Goal: Information Seeking & Learning: Check status

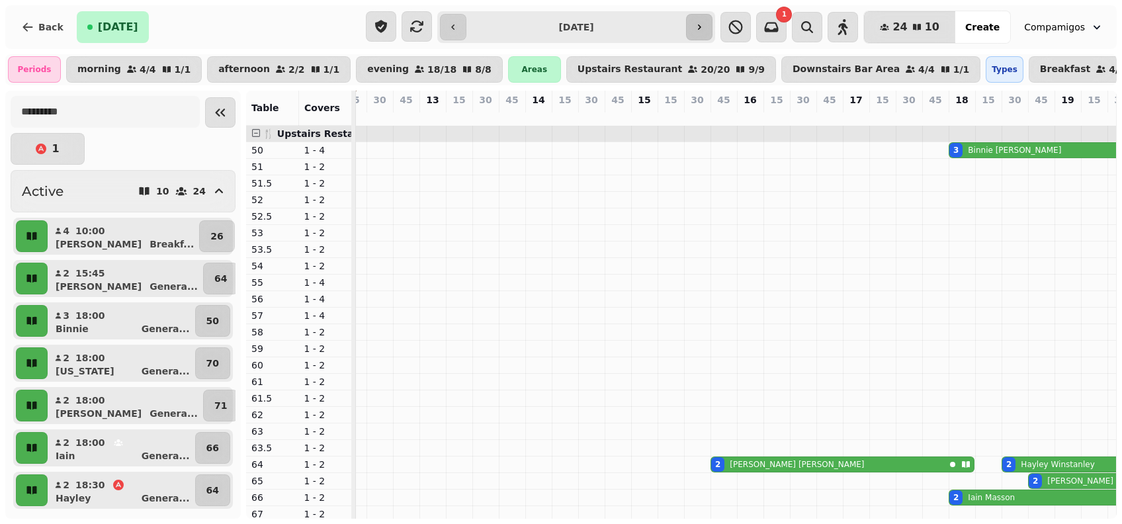
click at [712, 29] on button "button" at bounding box center [699, 27] width 26 height 26
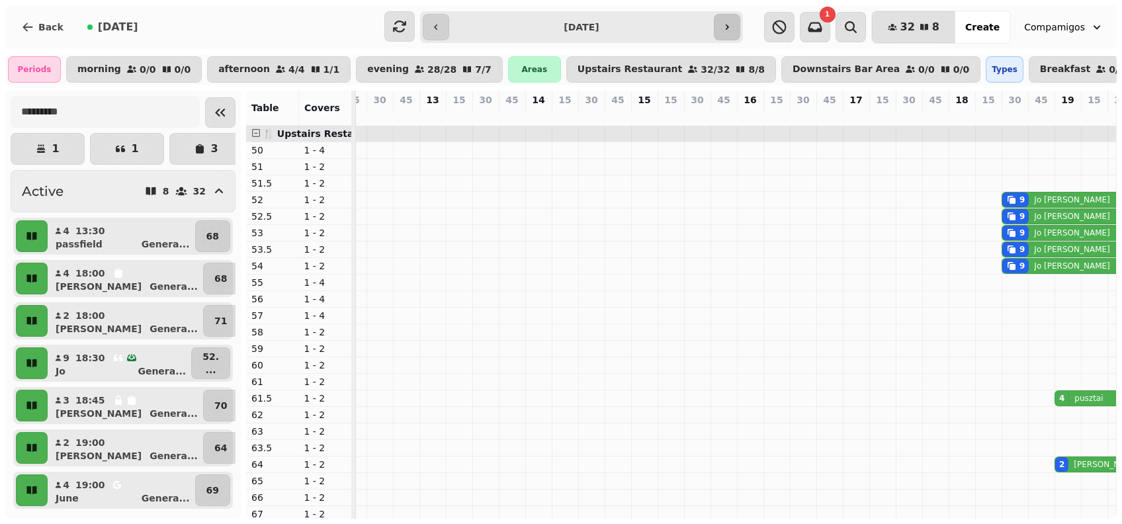
click at [725, 28] on icon "button" at bounding box center [726, 27] width 11 height 11
type input "**********"
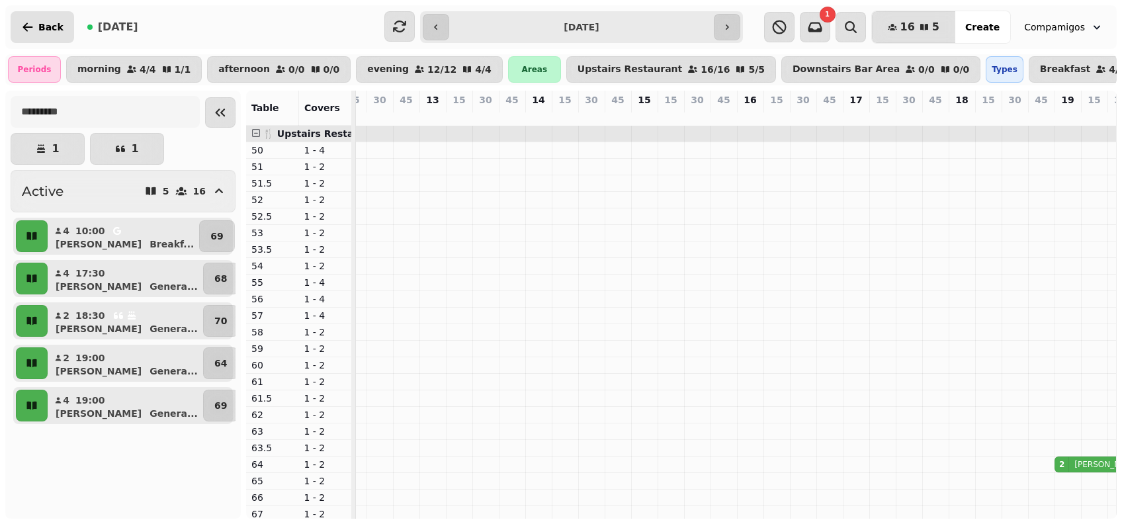
click at [36, 21] on button "Back" at bounding box center [42, 27] width 63 height 32
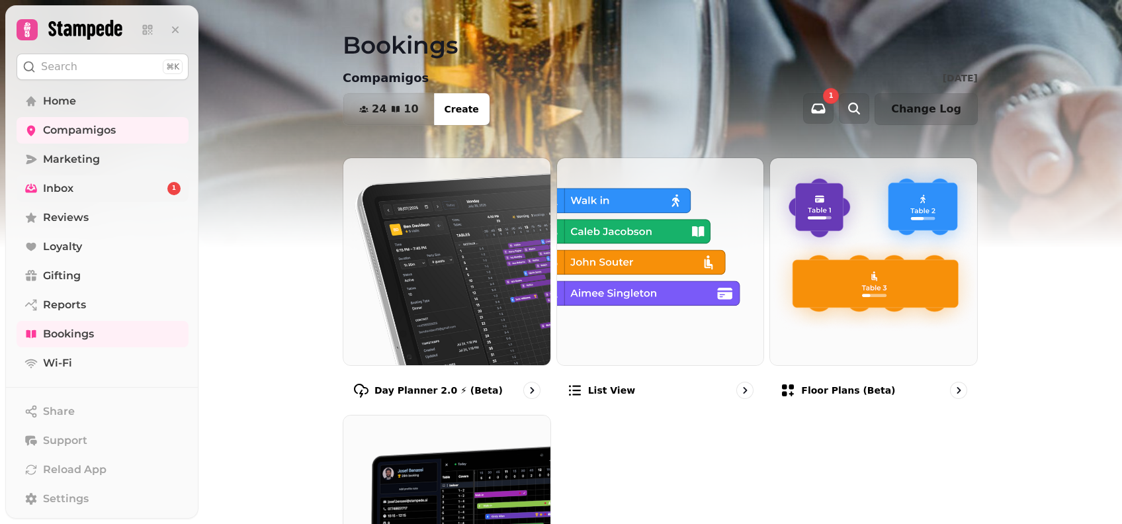
click at [71, 183] on span "Inbox" at bounding box center [58, 189] width 30 height 16
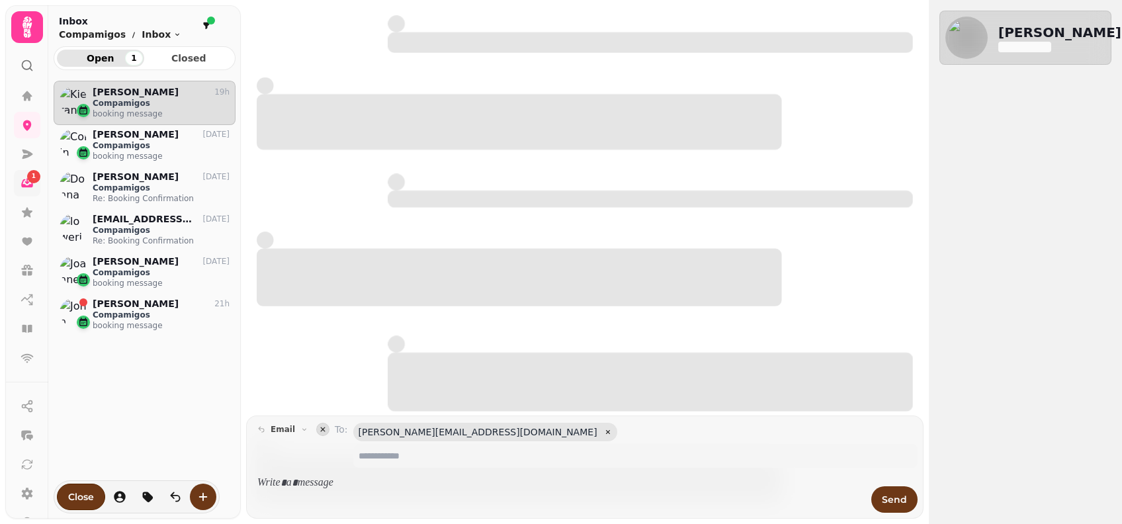
scroll to position [418, 168]
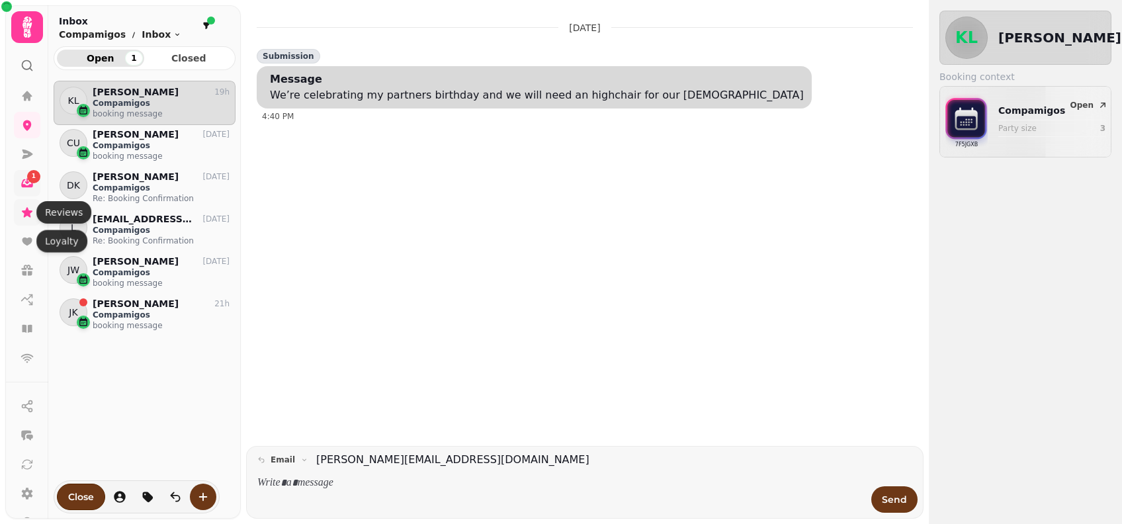
click at [26, 210] on icon at bounding box center [27, 212] width 11 height 10
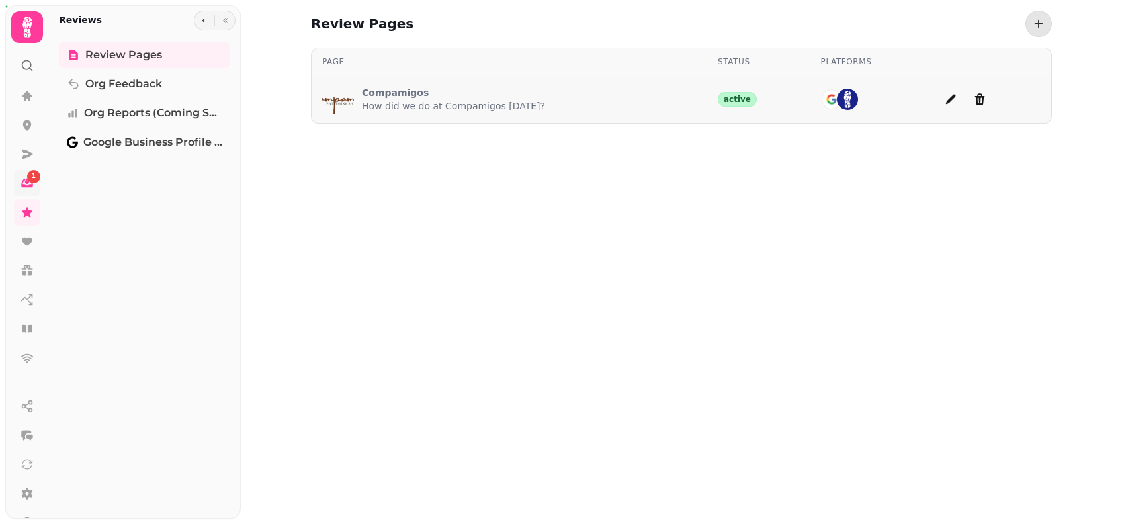
click at [376, 85] on div "Compamigos How did we do at Compamigos today?" at bounding box center [433, 99] width 223 height 32
click at [382, 97] on p "Compamigos" at bounding box center [453, 92] width 183 height 13
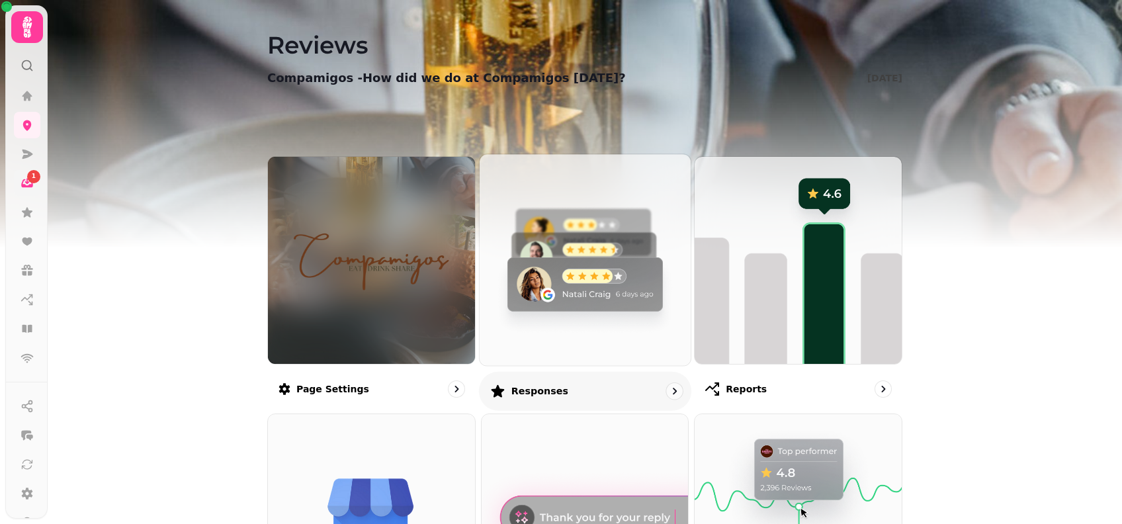
click at [552, 283] on img at bounding box center [585, 259] width 232 height 232
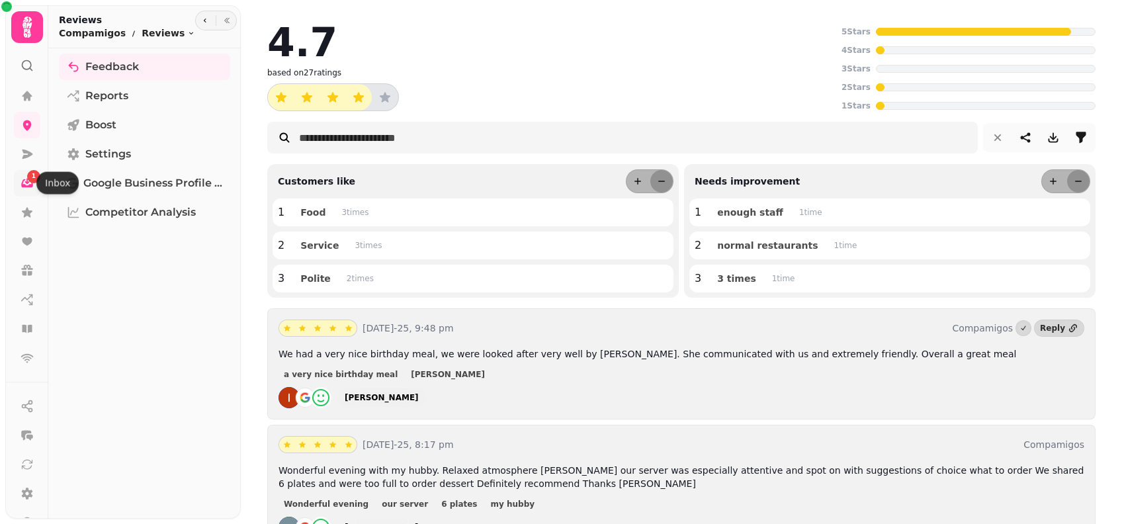
click at [22, 183] on icon at bounding box center [27, 183] width 12 height 9
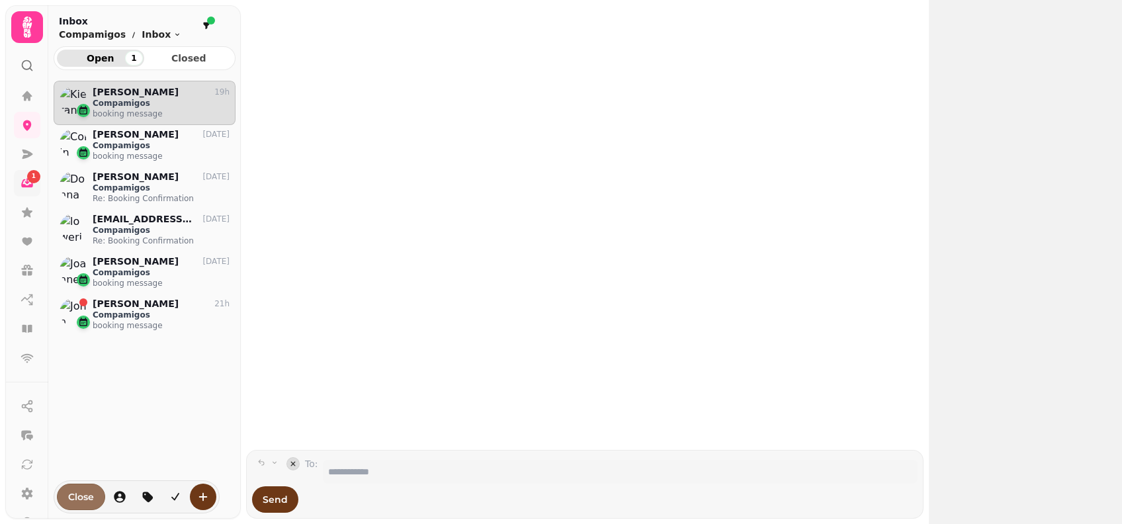
scroll to position [418, 168]
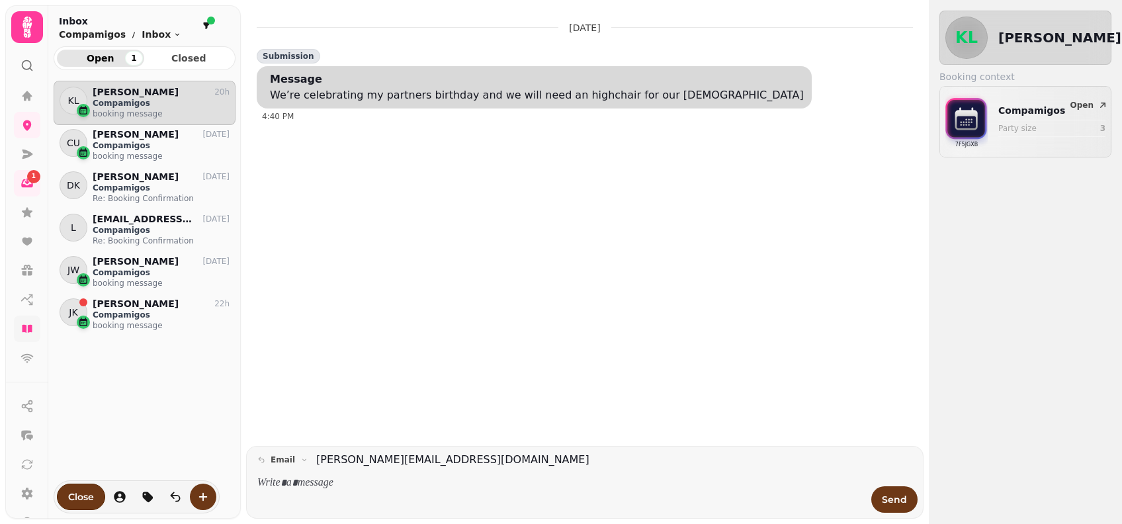
click at [24, 328] on icon at bounding box center [27, 329] width 10 height 8
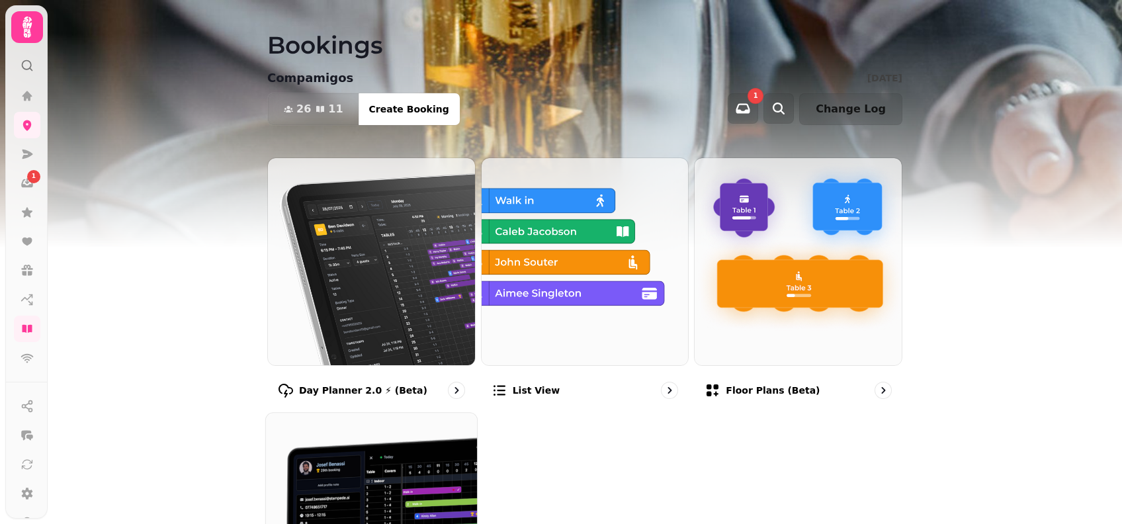
click at [407, 434] on img at bounding box center [371, 518] width 232 height 232
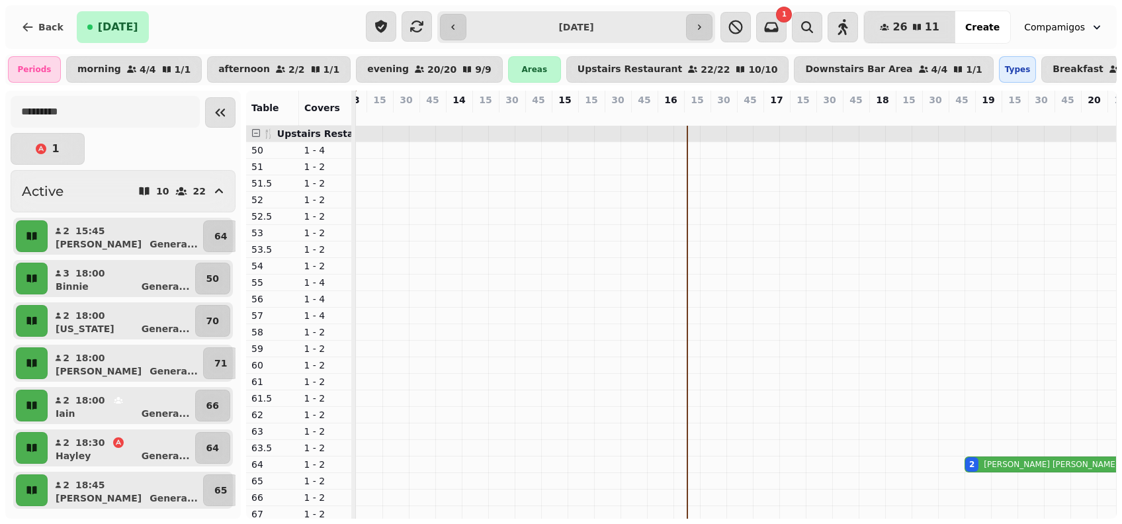
scroll to position [0, 333]
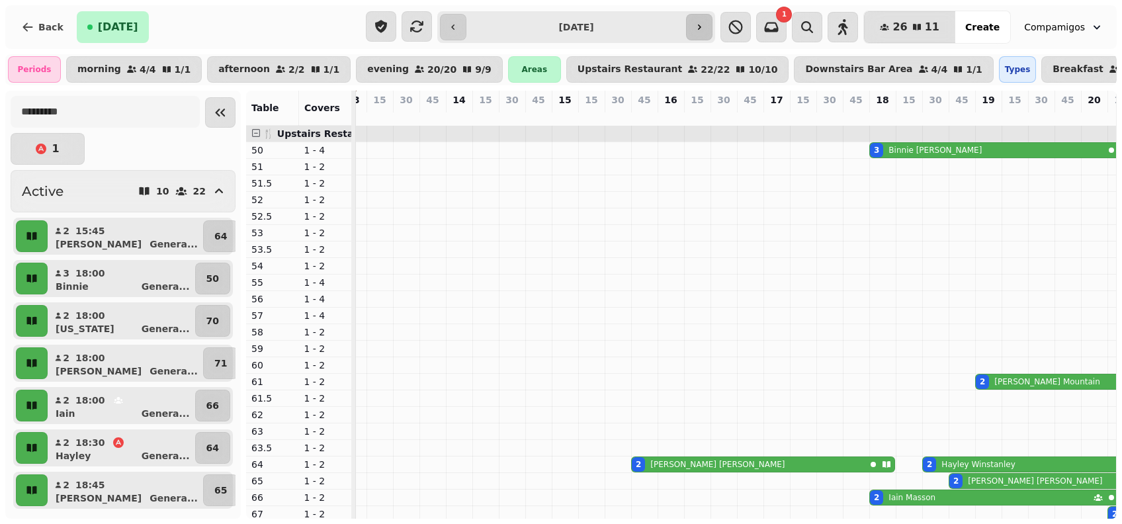
click at [704, 28] on icon "button" at bounding box center [699, 27] width 11 height 11
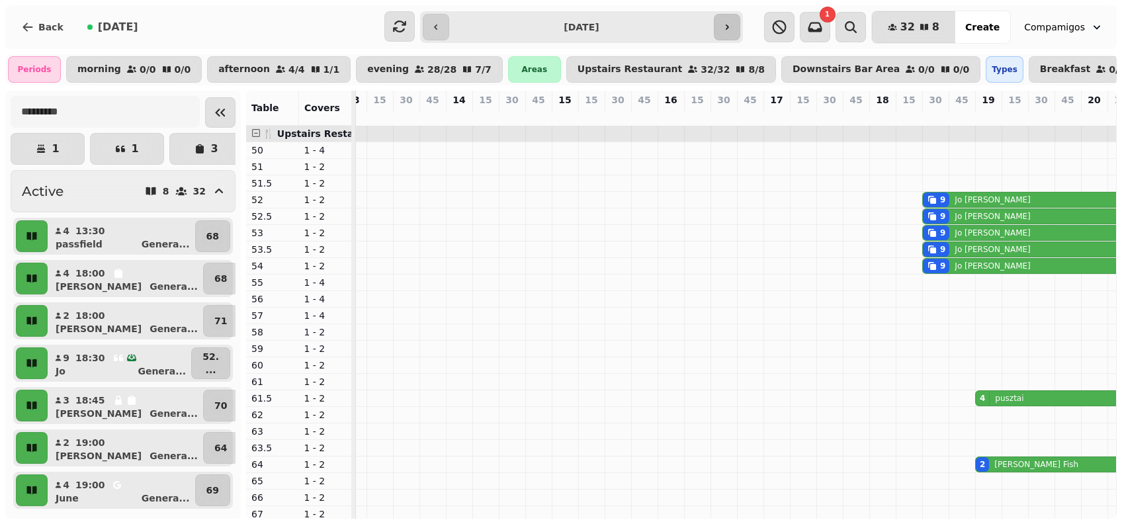
click at [726, 28] on icon "button" at bounding box center [726, 26] width 3 height 5
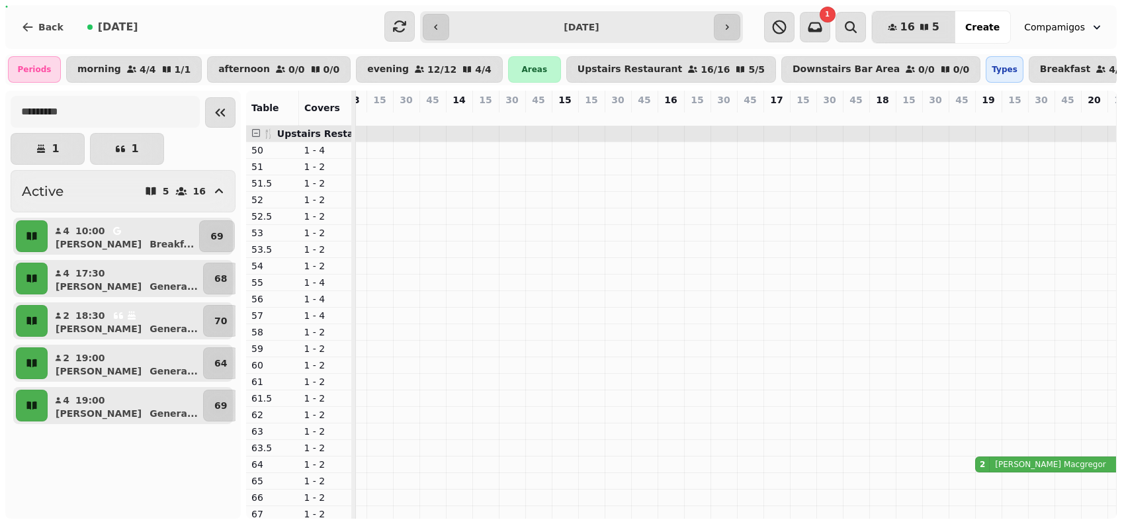
click at [670, 24] on input "**********" at bounding box center [581, 27] width 259 height 21
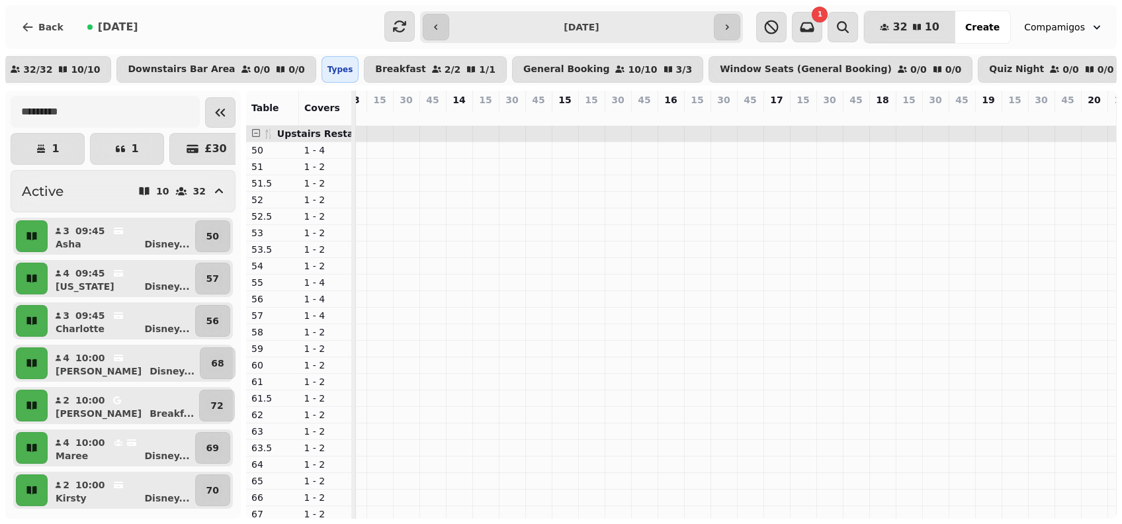
scroll to position [0, 1299]
click at [667, 27] on input "**********" at bounding box center [581, 27] width 259 height 21
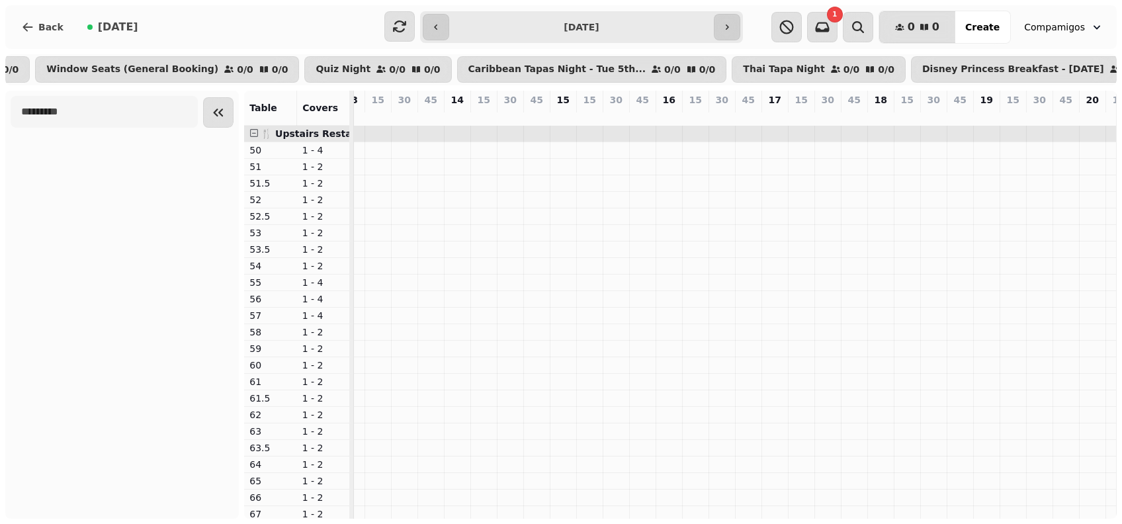
type input "**********"
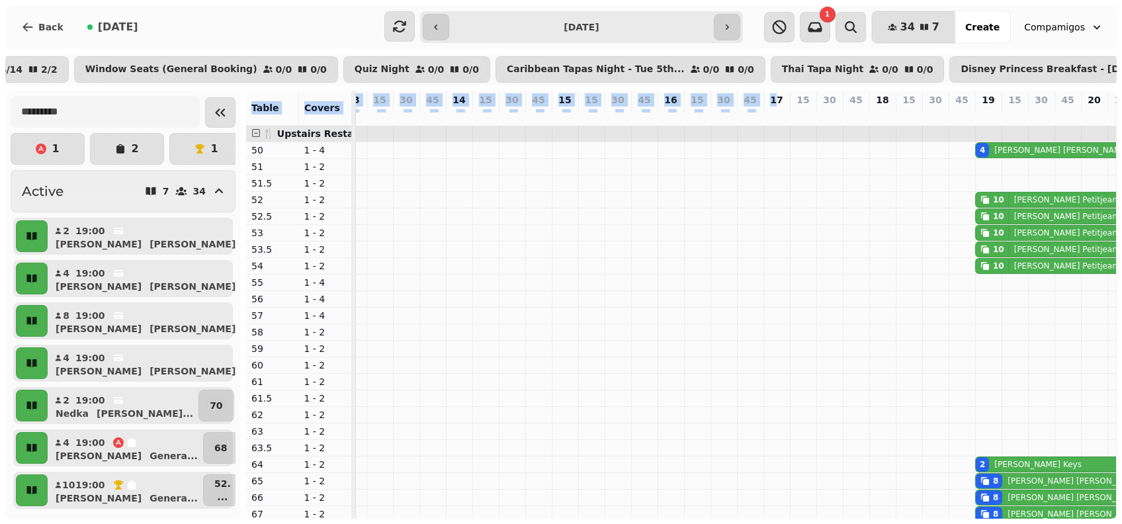
drag, startPoint x: 774, startPoint y: 101, endPoint x: 878, endPoint y: 99, distance: 104.5
click at [878, 99] on div "**********" at bounding box center [561, 262] width 1122 height 524
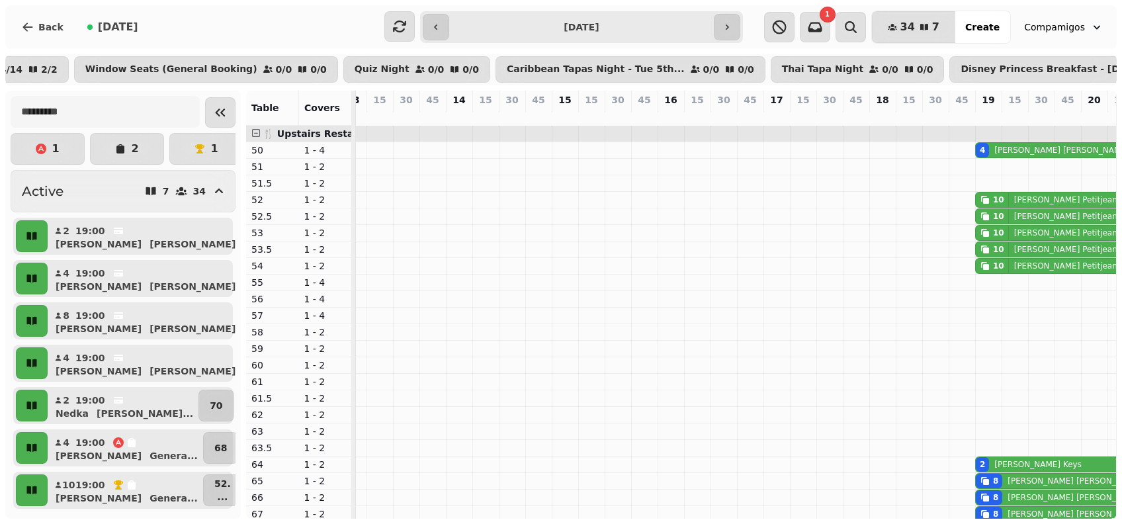
drag, startPoint x: 878, startPoint y: 99, endPoint x: 814, endPoint y: 97, distance: 64.2
click at [814, 97] on div "**********" at bounding box center [561, 262] width 1122 height 524
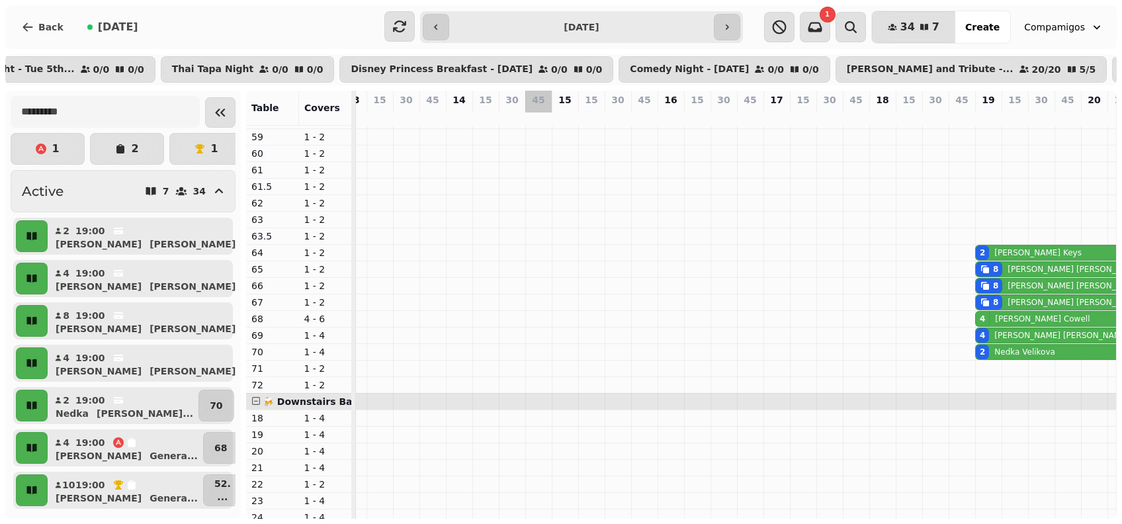
scroll to position [184, 0]
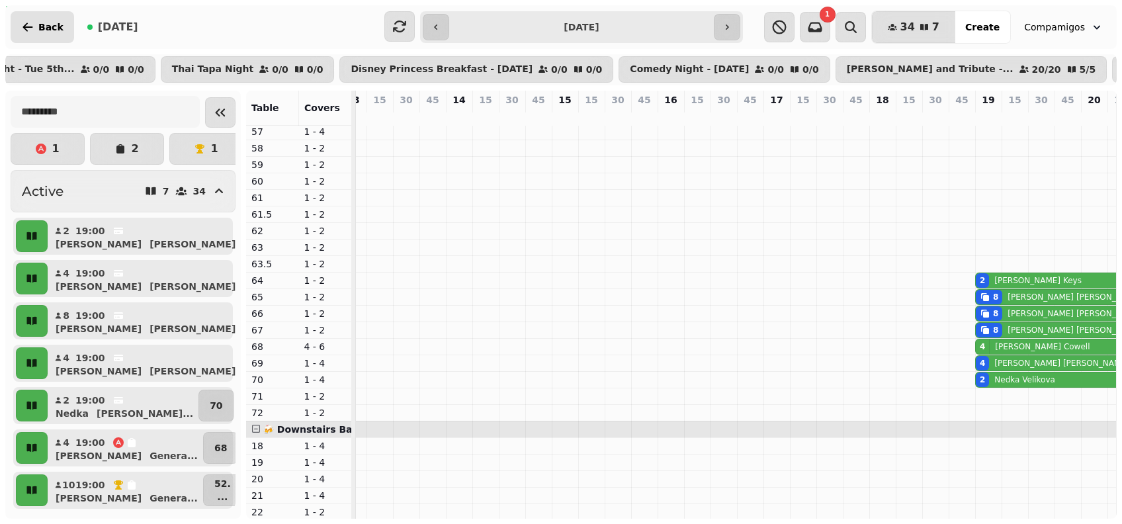
click at [38, 22] on span "Back" at bounding box center [50, 26] width 25 height 9
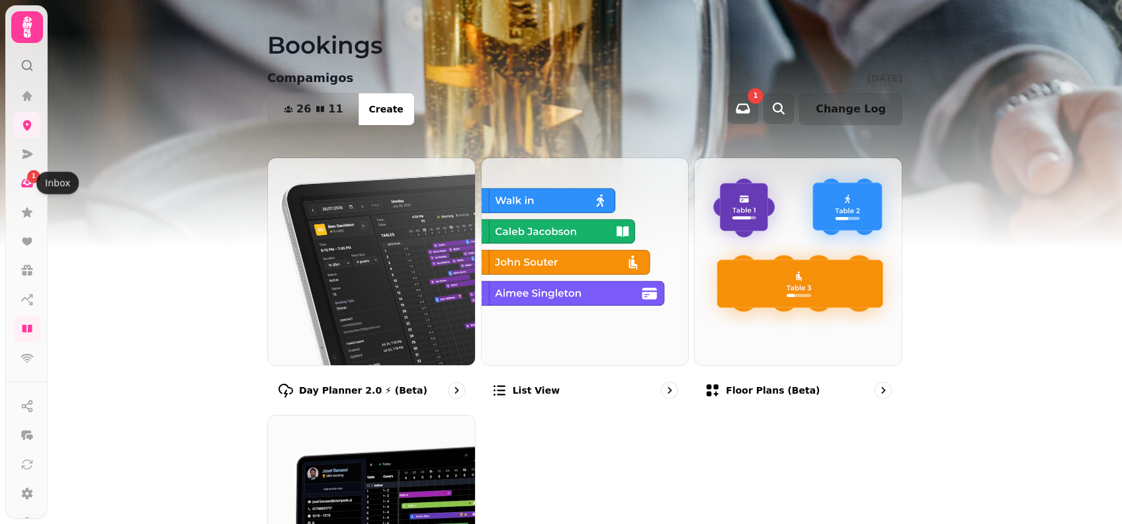
click at [22, 175] on link "1" at bounding box center [27, 183] width 26 height 26
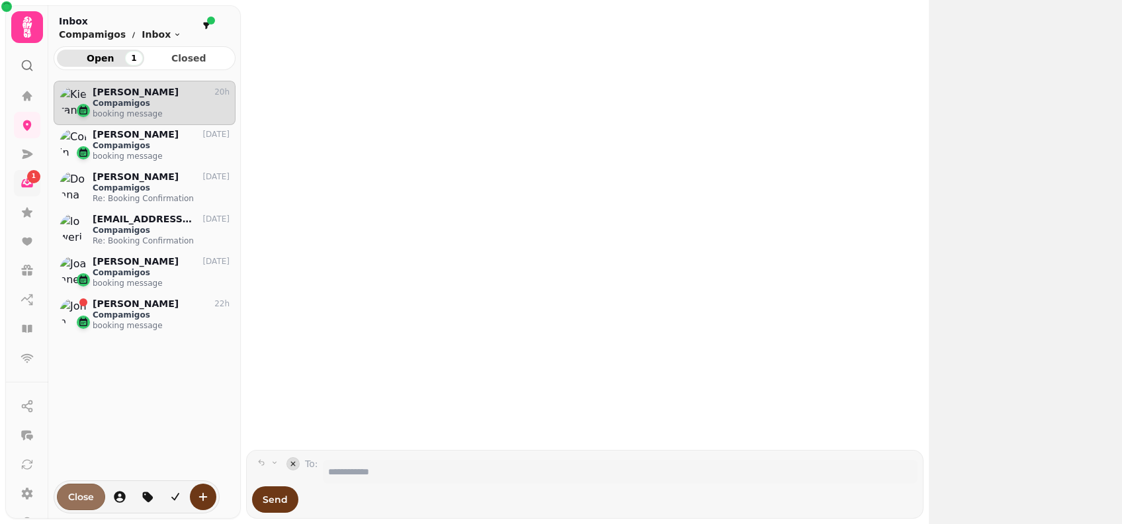
scroll to position [418, 168]
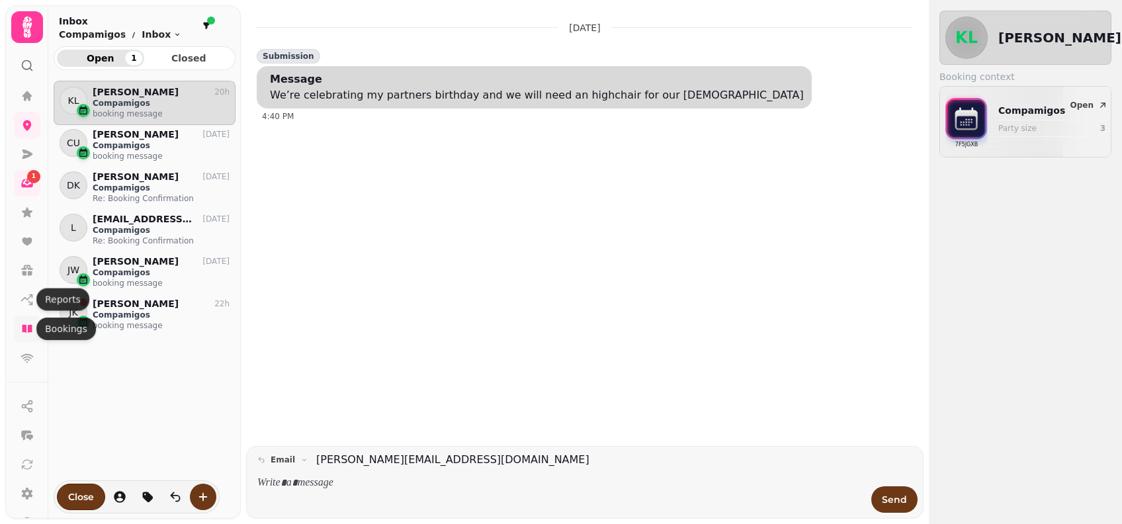
click at [30, 329] on icon at bounding box center [27, 329] width 10 height 8
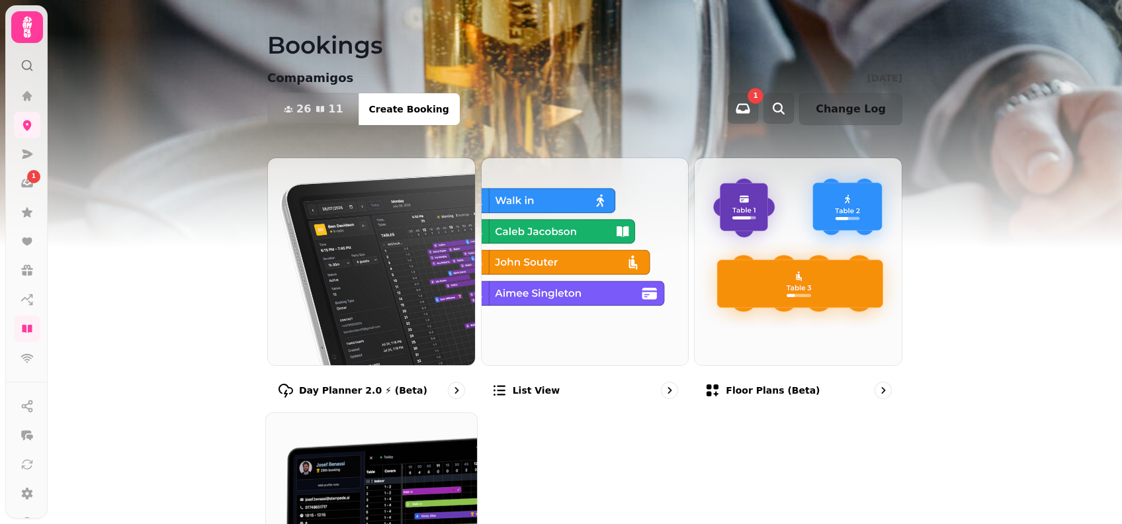
click at [381, 485] on img at bounding box center [371, 518] width 232 height 232
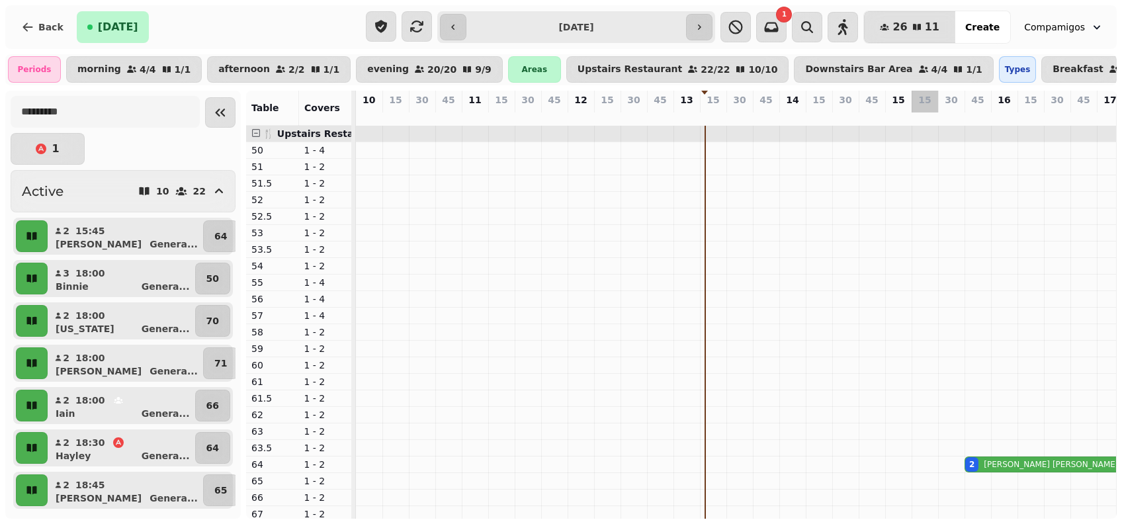
scroll to position [0, 351]
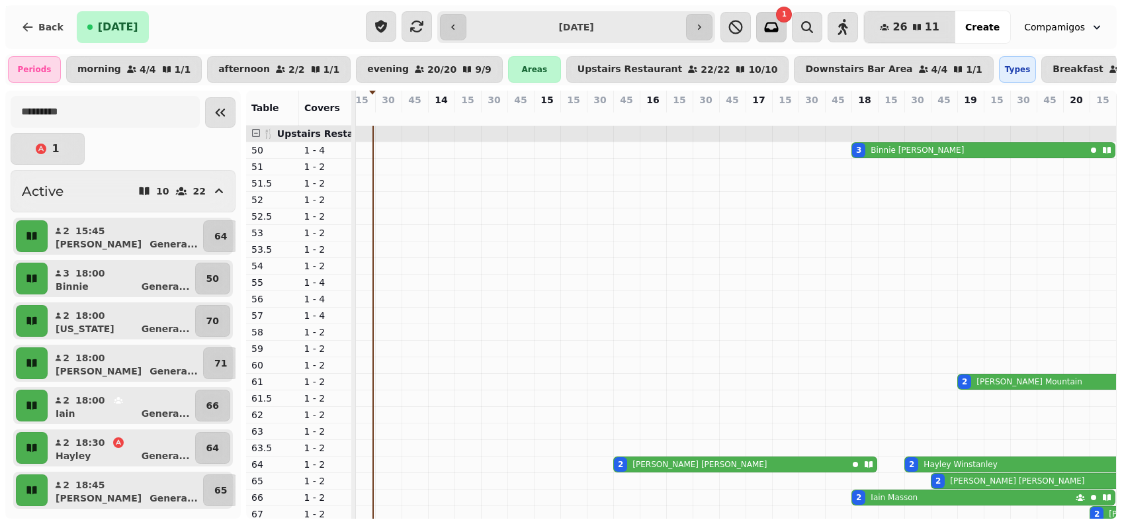
click at [786, 32] on button "button" at bounding box center [771, 27] width 30 height 30
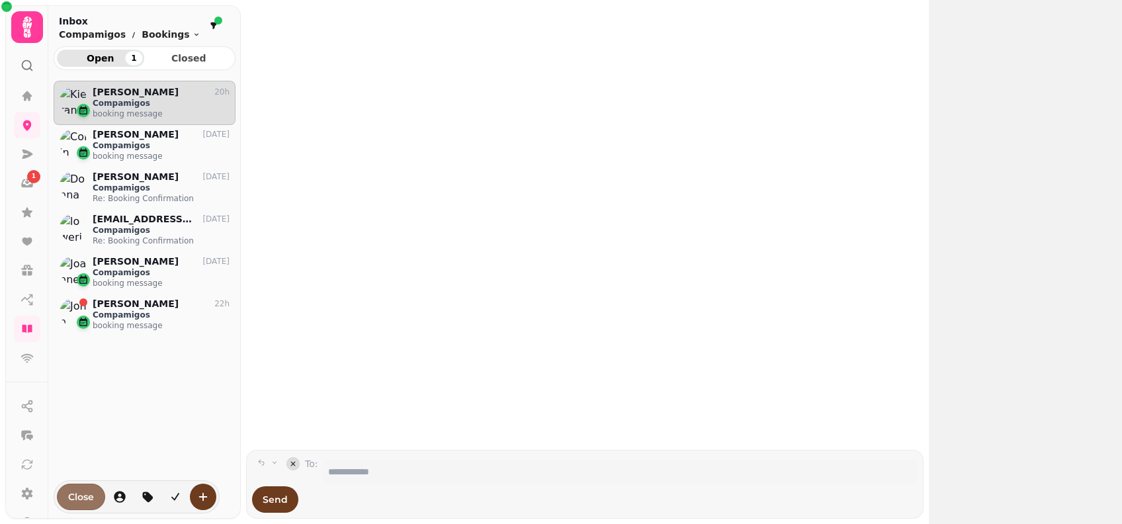
scroll to position [418, 168]
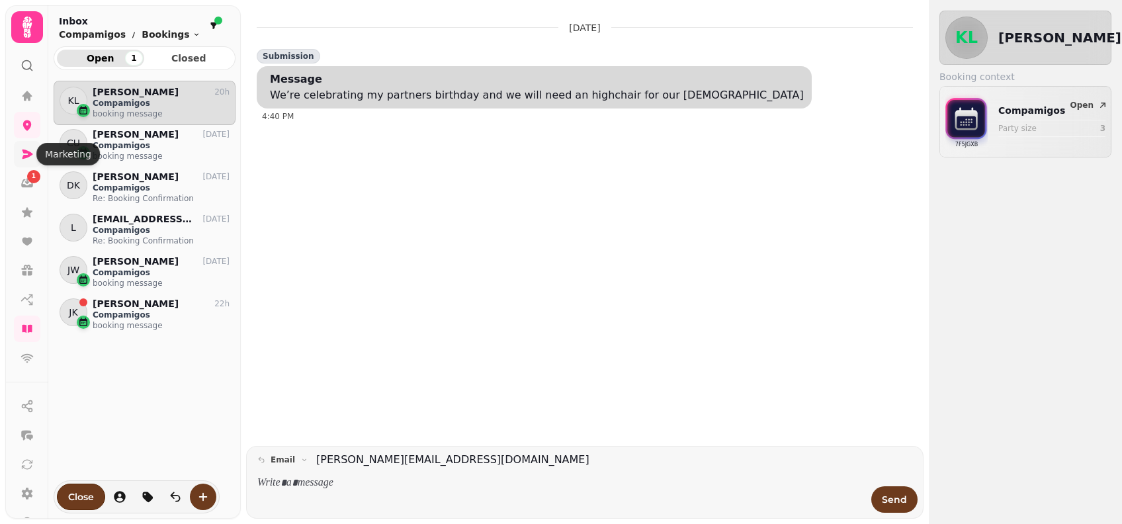
click at [21, 146] on link at bounding box center [27, 154] width 26 height 26
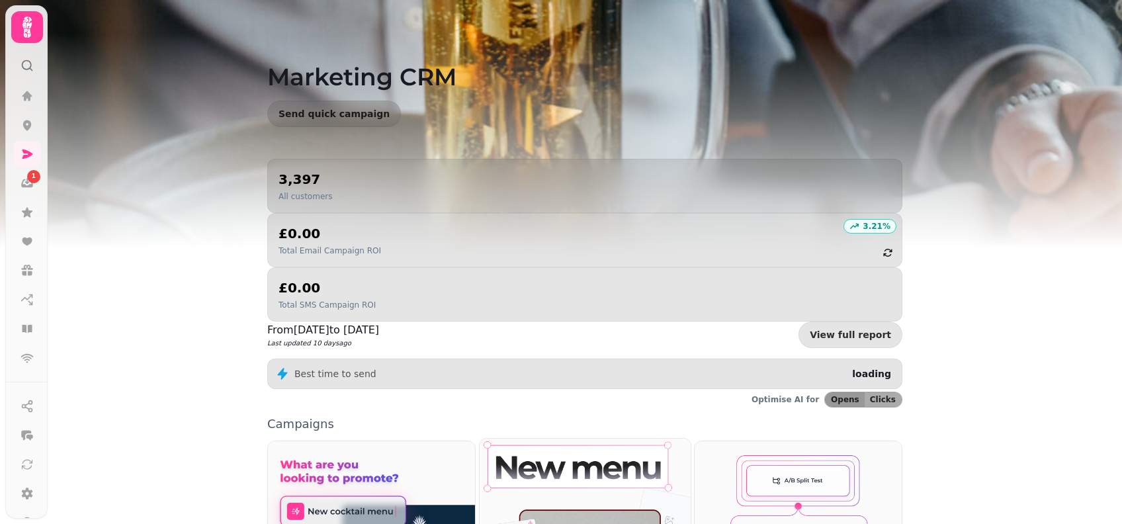
scroll to position [88, 0]
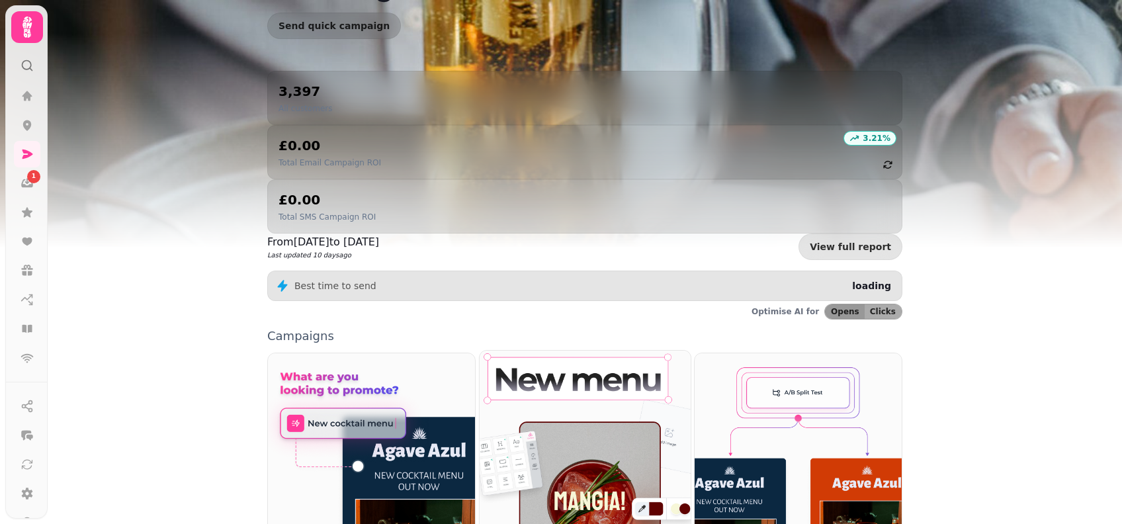
click at [546, 339] on img at bounding box center [585, 460] width 232 height 243
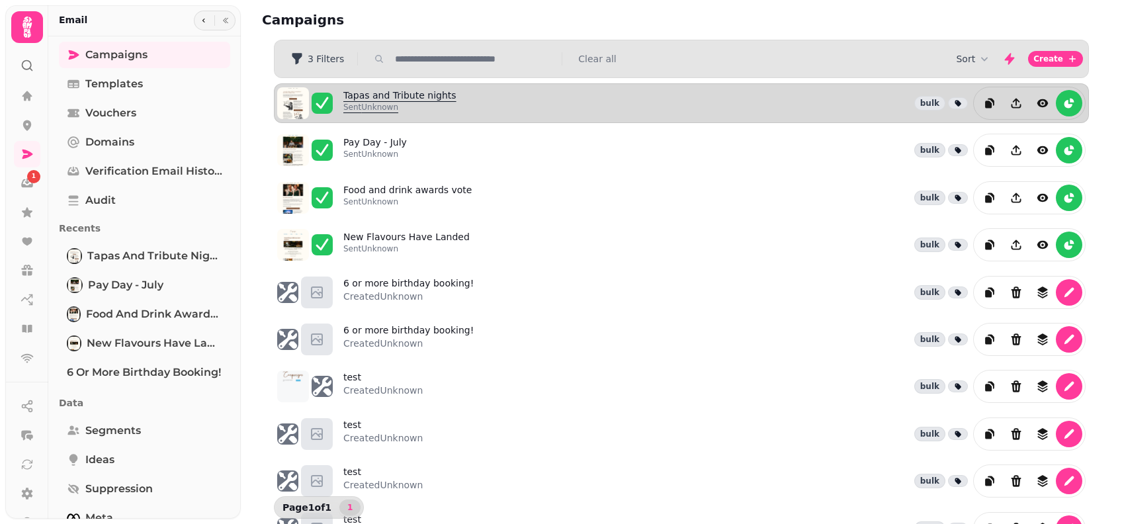
click at [429, 110] on p "Sent Unknown" at bounding box center [399, 107] width 113 height 11
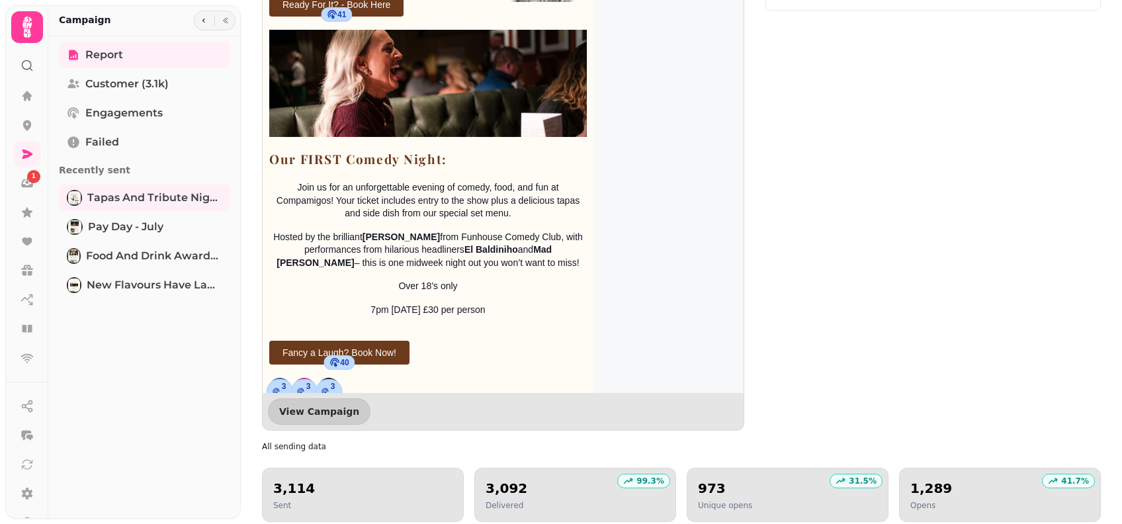
scroll to position [1526, 0]
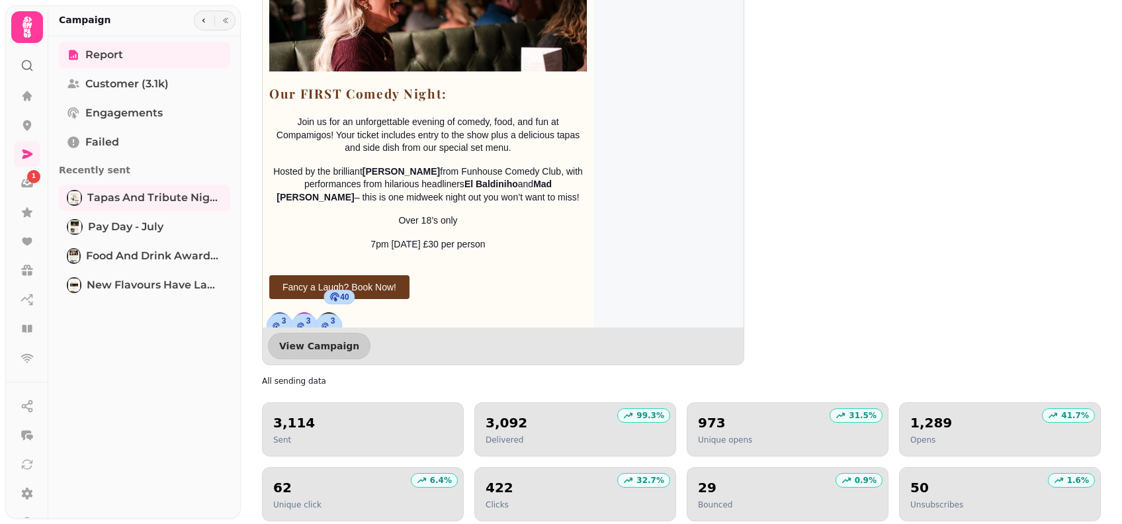
click at [721, 360] on div "View Campaign" at bounding box center [503, 345] width 481 height 37
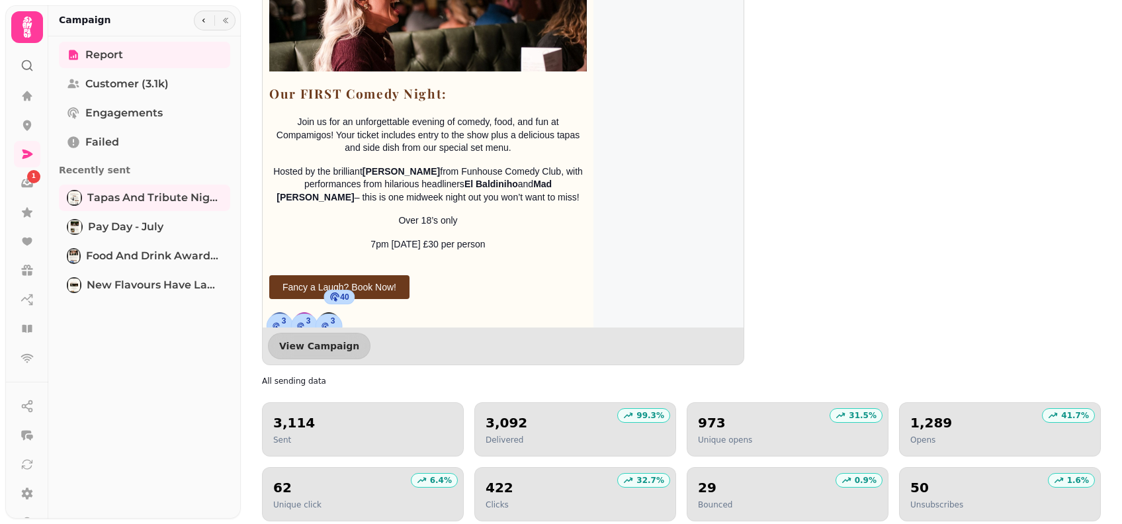
click at [704, 384] on div "All sending data 3,114 Sent 99.3 % 3,092 Delivered 31.5 % 973 Unique opens 41.7…" at bounding box center [681, 448] width 838 height 145
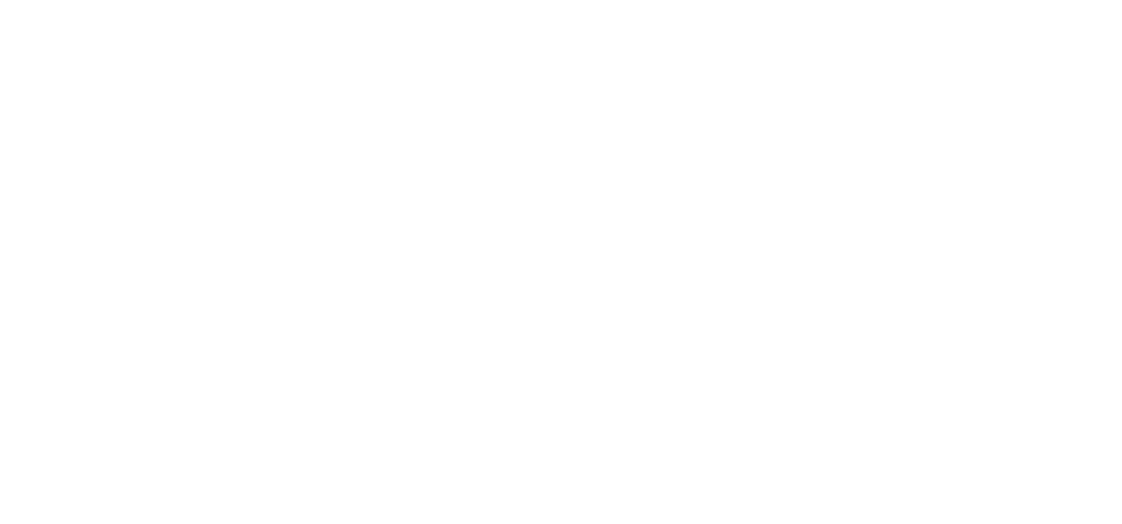
click at [704, 384] on div at bounding box center [659, 262] width 923 height 524
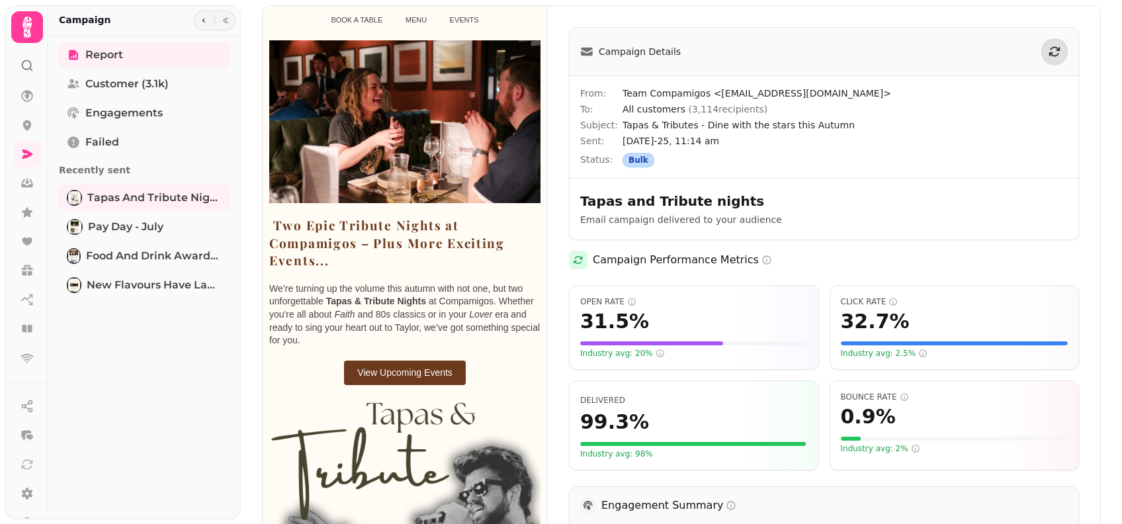
drag, startPoint x: 0, startPoint y: 0, endPoint x: 741, endPoint y: 370, distance: 827.7
click at [704, 384] on div "Delivered 99.3 % Industry avg: 98%" at bounding box center [694, 425] width 250 height 90
click at [732, 371] on div "Open Rate 31.5 % Industry avg: 20% Click Rate 32.7 % Industry avg: 2.5% Deliver…" at bounding box center [824, 377] width 510 height 185
